Goal: Check status: Check status

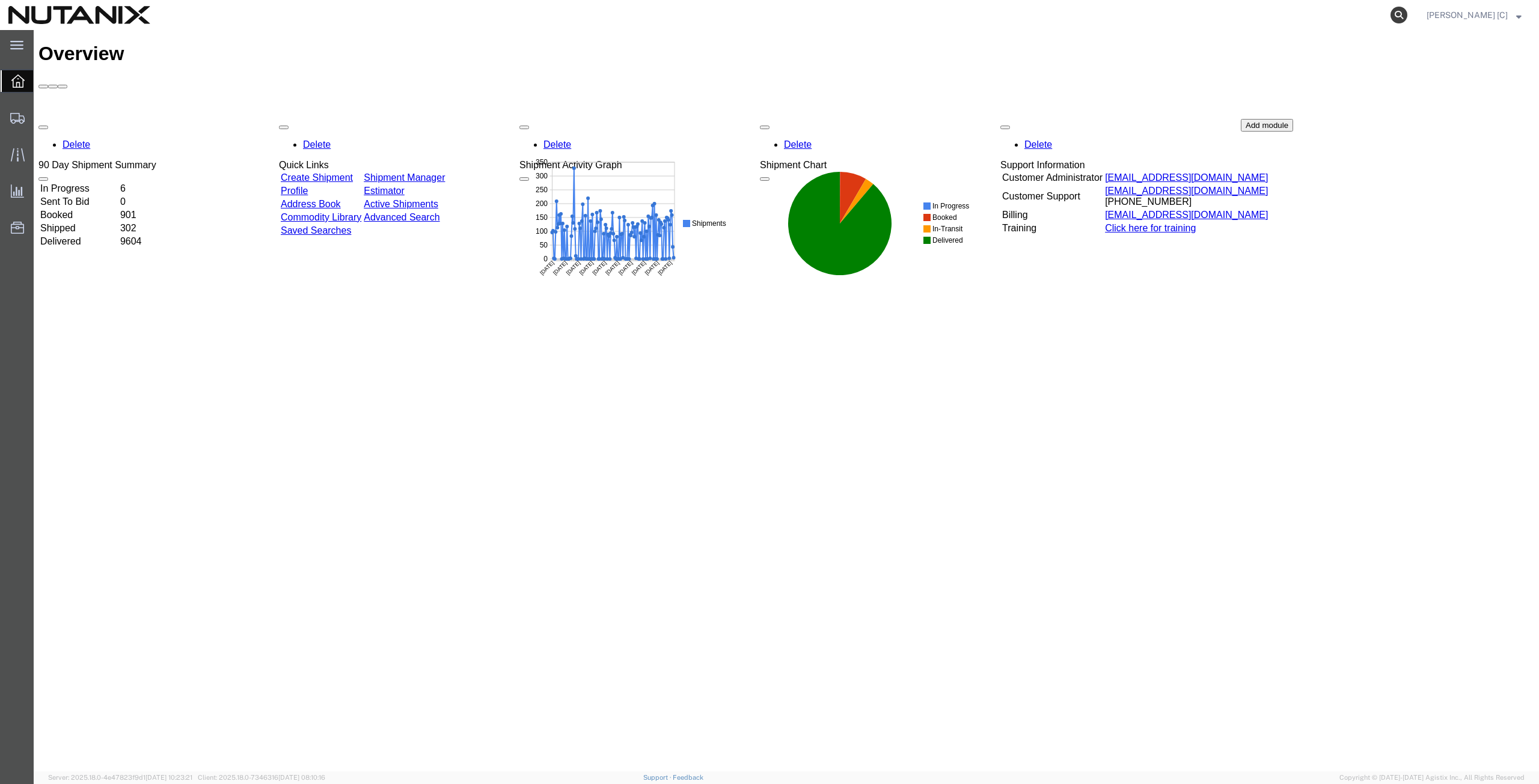
click at [1407, 12] on icon at bounding box center [1398, 15] width 17 height 17
click at [1048, 13] on input "search" at bounding box center [1207, 15] width 366 height 29
type input "391642303389"
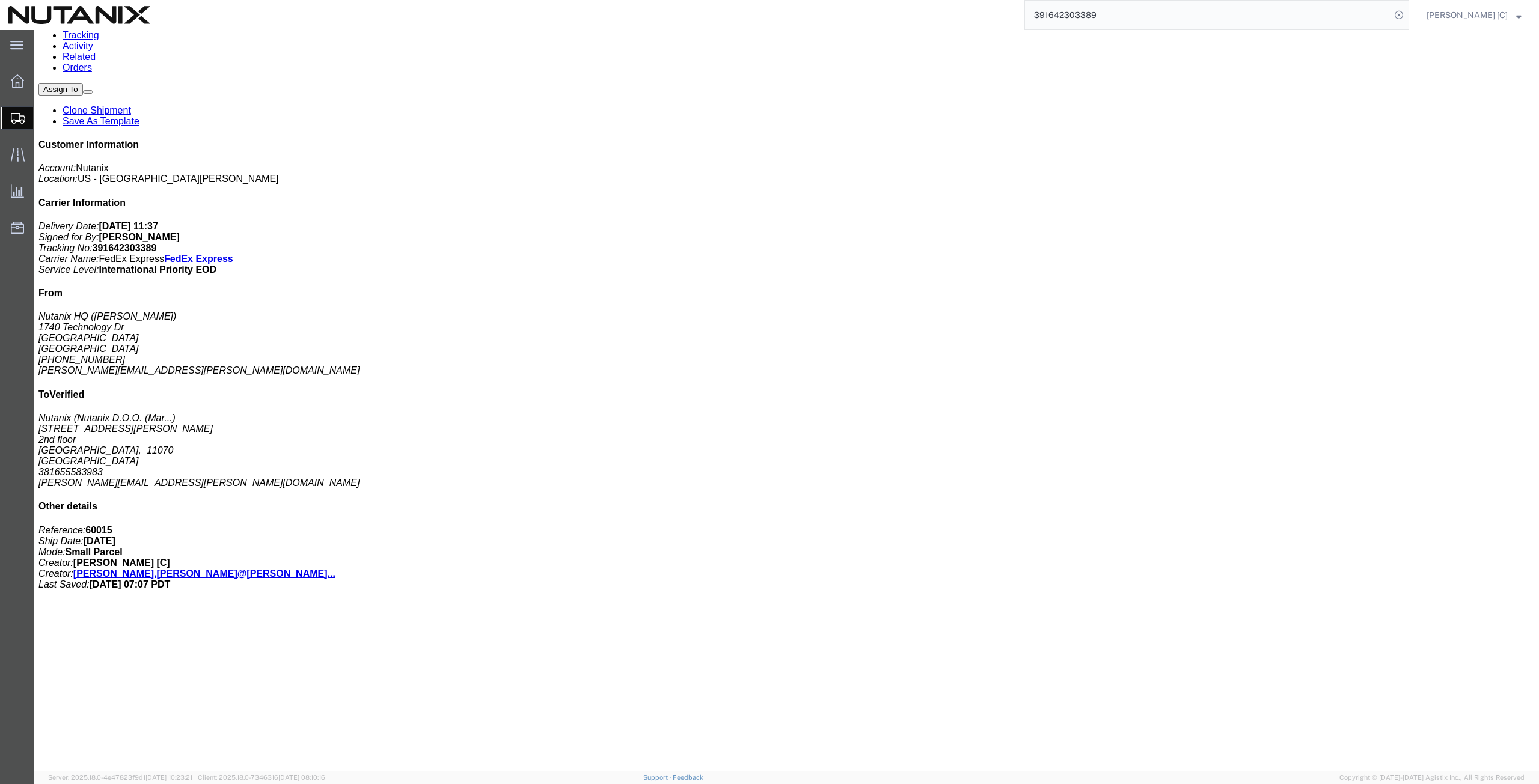
scroll to position [186, 0]
